Goal: Task Accomplishment & Management: Use online tool/utility

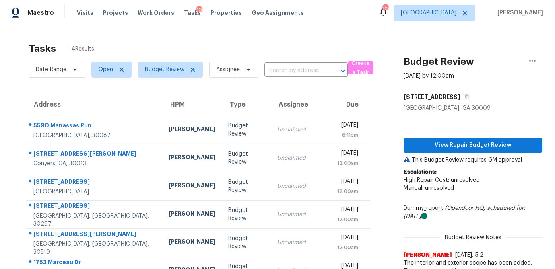
scroll to position [30, 0]
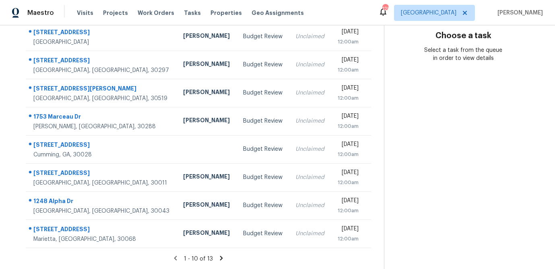
click at [220, 258] on icon at bounding box center [221, 258] width 3 height 4
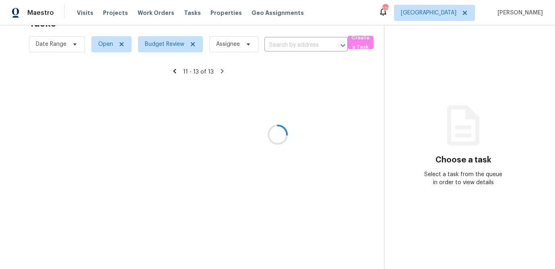
scroll to position [25, 0]
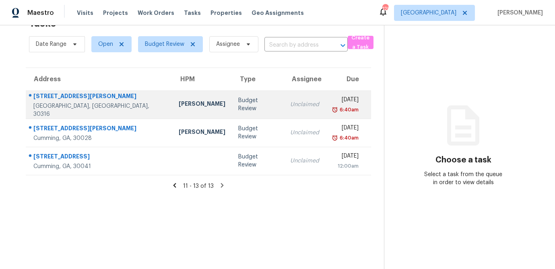
click at [232, 110] on td "Budget Review" at bounding box center [258, 105] width 52 height 28
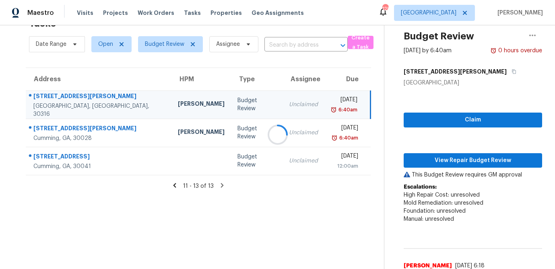
scroll to position [107, 0]
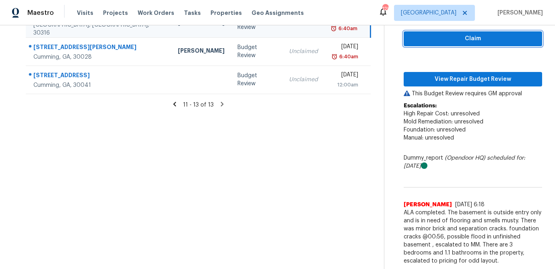
drag, startPoint x: 457, startPoint y: 41, endPoint x: 451, endPoint y: 57, distance: 16.8
click at [457, 41] on span "Claim" at bounding box center [473, 39] width 126 height 10
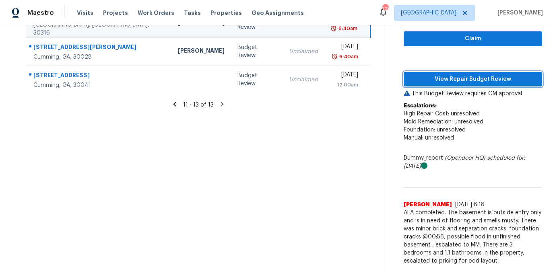
click at [452, 78] on span "View Repair Budget Review" at bounding box center [473, 79] width 126 height 10
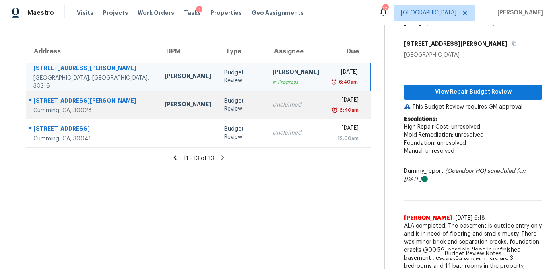
click at [266, 100] on td "Unclaimed" at bounding box center [296, 105] width 60 height 28
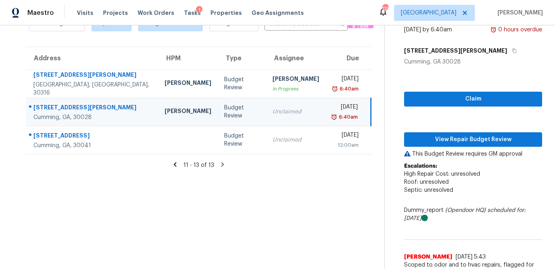
scroll to position [53, 0]
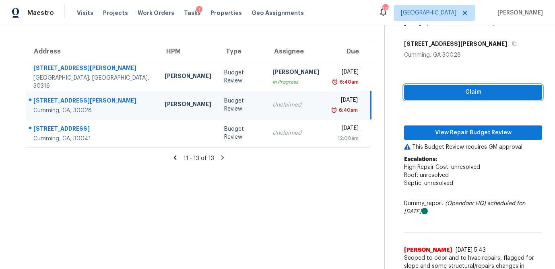
click at [473, 92] on span "Claim" at bounding box center [472, 92] width 125 height 10
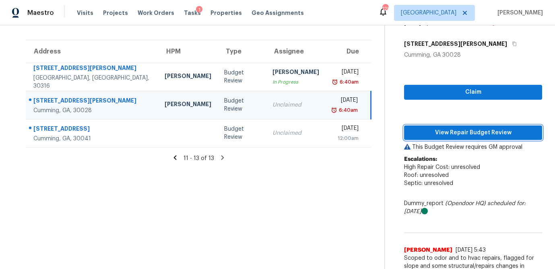
click at [464, 128] on span "View Repair Budget Review" at bounding box center [472, 133] width 125 height 10
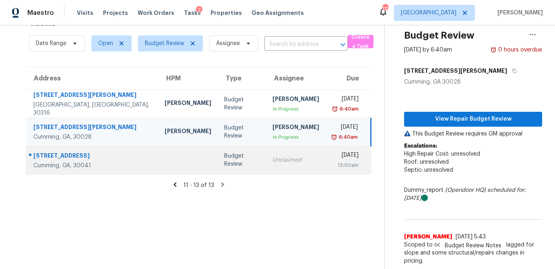
click at [272, 157] on div "Unclaimed" at bounding box center [295, 160] width 47 height 8
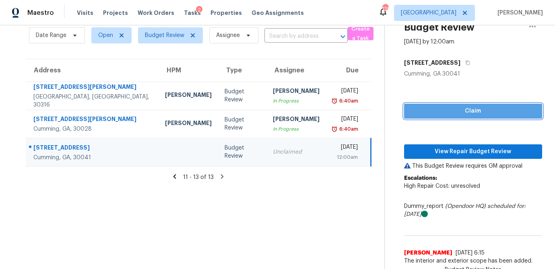
drag, startPoint x: 464, startPoint y: 111, endPoint x: 452, endPoint y: 142, distance: 33.4
click at [464, 111] on span "Claim" at bounding box center [472, 111] width 125 height 10
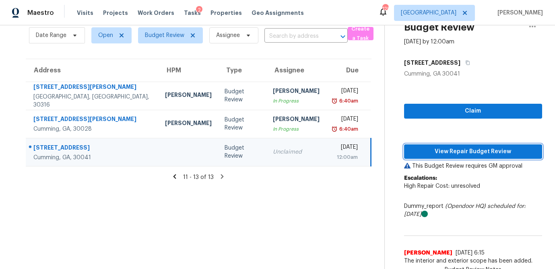
click at [452, 151] on span "View Repair Budget Review" at bounding box center [472, 152] width 125 height 10
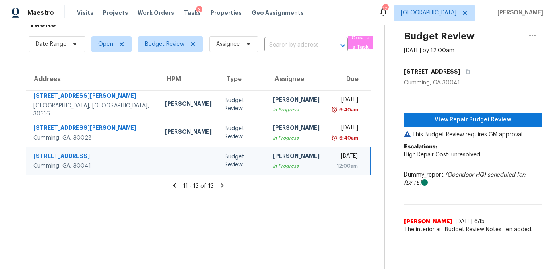
click at [175, 185] on icon at bounding box center [174, 185] width 3 height 4
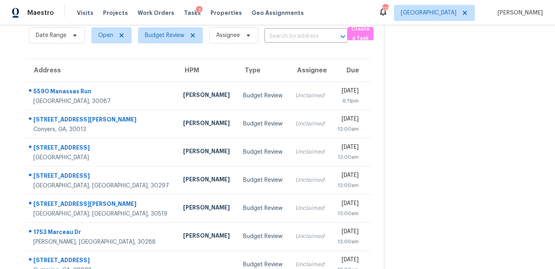
scroll to position [150, 0]
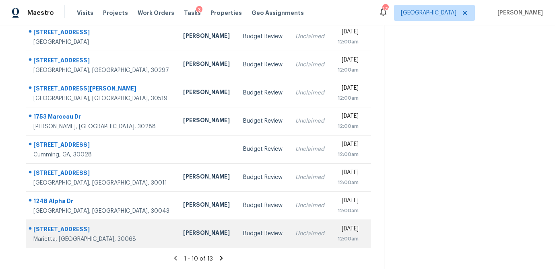
click at [243, 230] on div "Budget Review" at bounding box center [263, 234] width 40 height 8
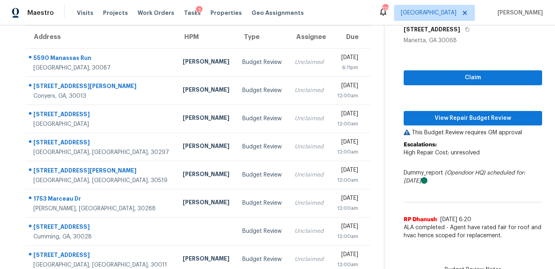
scroll to position [70, 0]
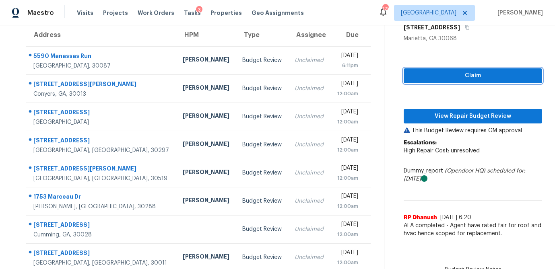
click at [466, 75] on span "Claim" at bounding box center [473, 76] width 126 height 10
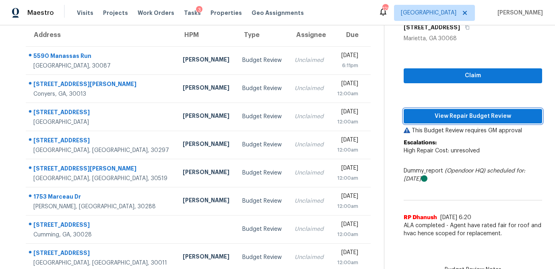
click at [451, 120] on span "View Repair Budget Review" at bounding box center [473, 116] width 126 height 10
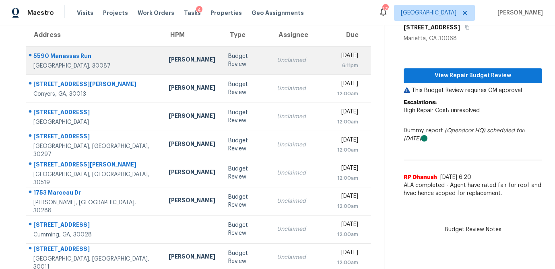
click at [228, 60] on div "Budget Review" at bounding box center [246, 60] width 36 height 16
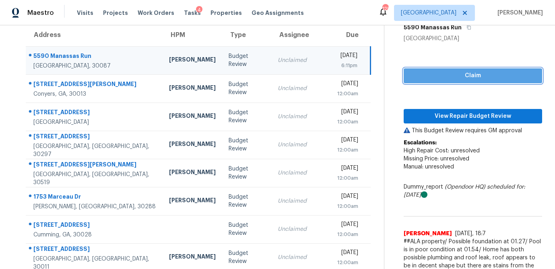
click at [435, 74] on span "Claim" at bounding box center [473, 76] width 126 height 10
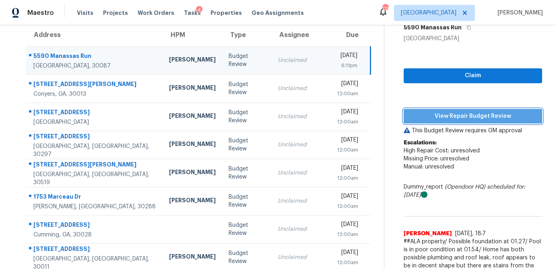
click at [439, 119] on span "View Repair Budget Review" at bounding box center [473, 116] width 126 height 10
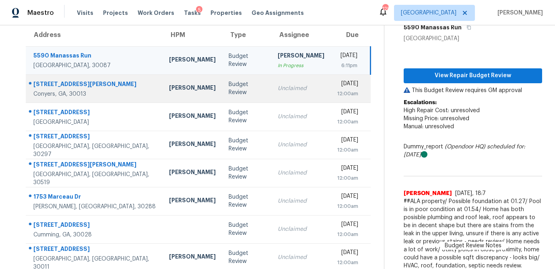
click at [271, 88] on td "Unclaimed" at bounding box center [301, 88] width 60 height 28
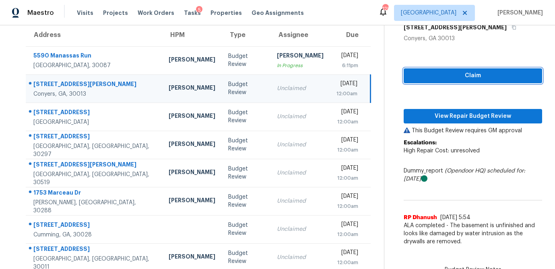
drag, startPoint x: 433, startPoint y: 71, endPoint x: 433, endPoint y: 82, distance: 10.5
click at [433, 71] on span "Claim" at bounding box center [473, 76] width 126 height 10
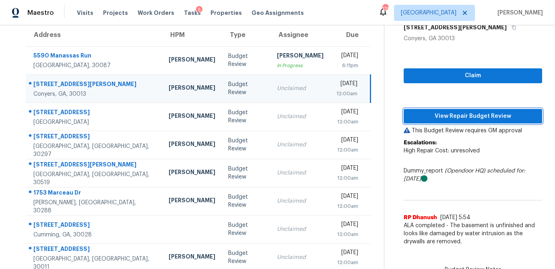
click at [435, 117] on span "View Repair Budget Review" at bounding box center [473, 116] width 126 height 10
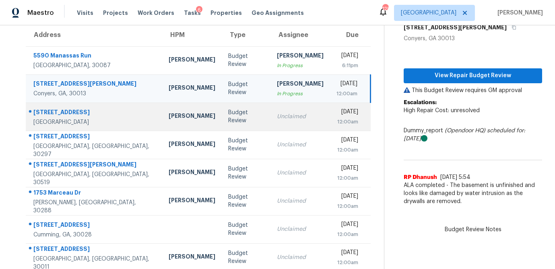
click at [270, 121] on td "Unclaimed" at bounding box center [300, 117] width 60 height 28
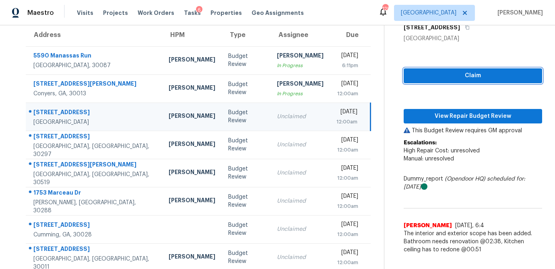
click at [455, 79] on span "Claim" at bounding box center [473, 76] width 126 height 10
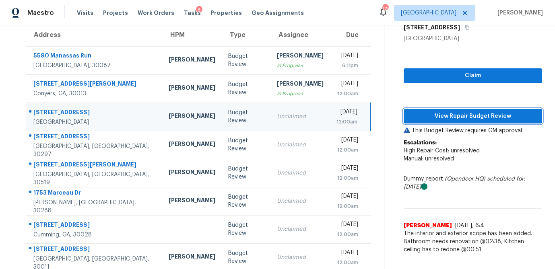
click at [444, 117] on span "View Repair Budget Review" at bounding box center [473, 116] width 126 height 10
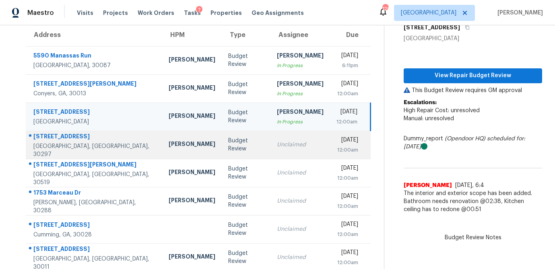
click at [277, 144] on div "Unclaimed" at bounding box center [300, 145] width 47 height 8
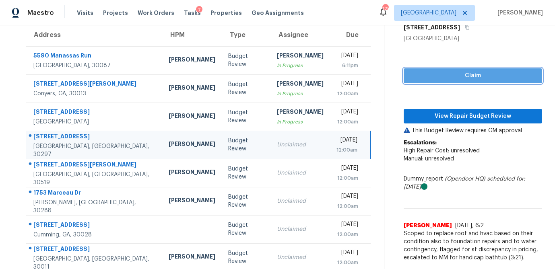
drag, startPoint x: 435, startPoint y: 78, endPoint x: 421, endPoint y: 107, distance: 32.2
click at [435, 78] on span "Claim" at bounding box center [473, 76] width 126 height 10
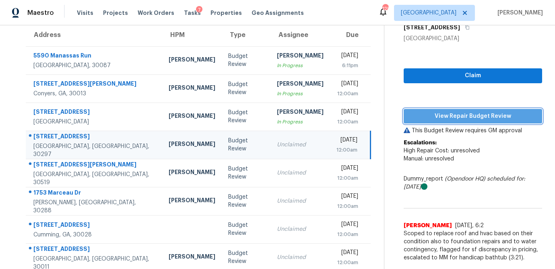
click at [420, 117] on span "View Repair Budget Review" at bounding box center [473, 116] width 126 height 10
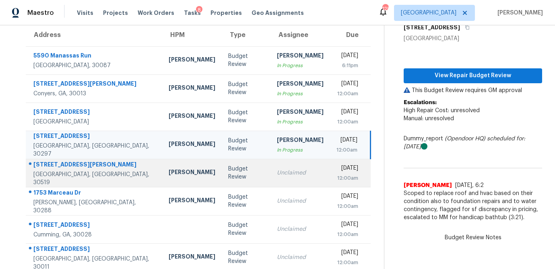
click at [277, 174] on div "Unclaimed" at bounding box center [300, 173] width 47 height 8
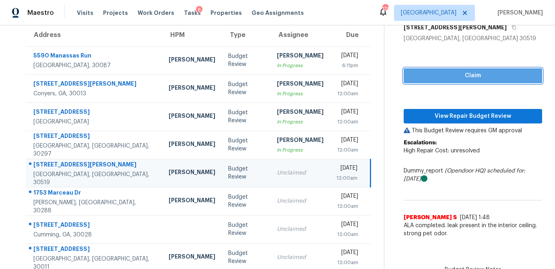
click at [428, 80] on span "Claim" at bounding box center [473, 76] width 126 height 10
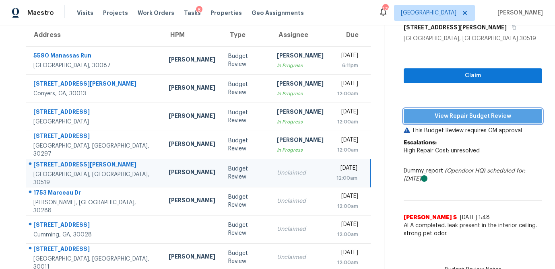
click at [429, 116] on span "View Repair Budget Review" at bounding box center [473, 116] width 126 height 10
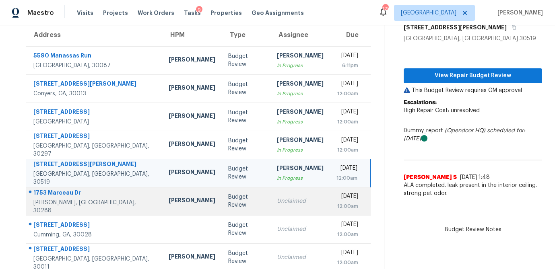
click at [277, 203] on div "Unclaimed" at bounding box center [300, 201] width 47 height 8
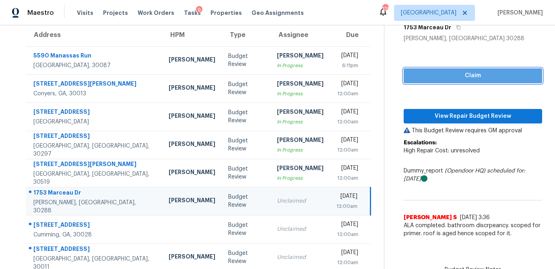
click at [469, 76] on span "Claim" at bounding box center [473, 76] width 126 height 10
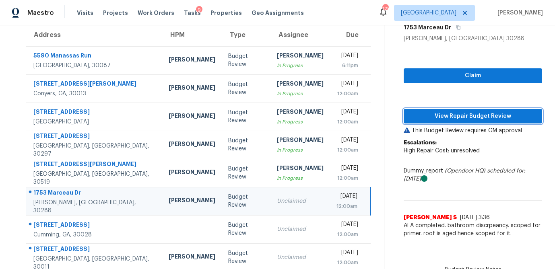
click at [453, 119] on span "View Repair Budget Review" at bounding box center [473, 116] width 126 height 10
